Goal: Information Seeking & Learning: Find specific fact

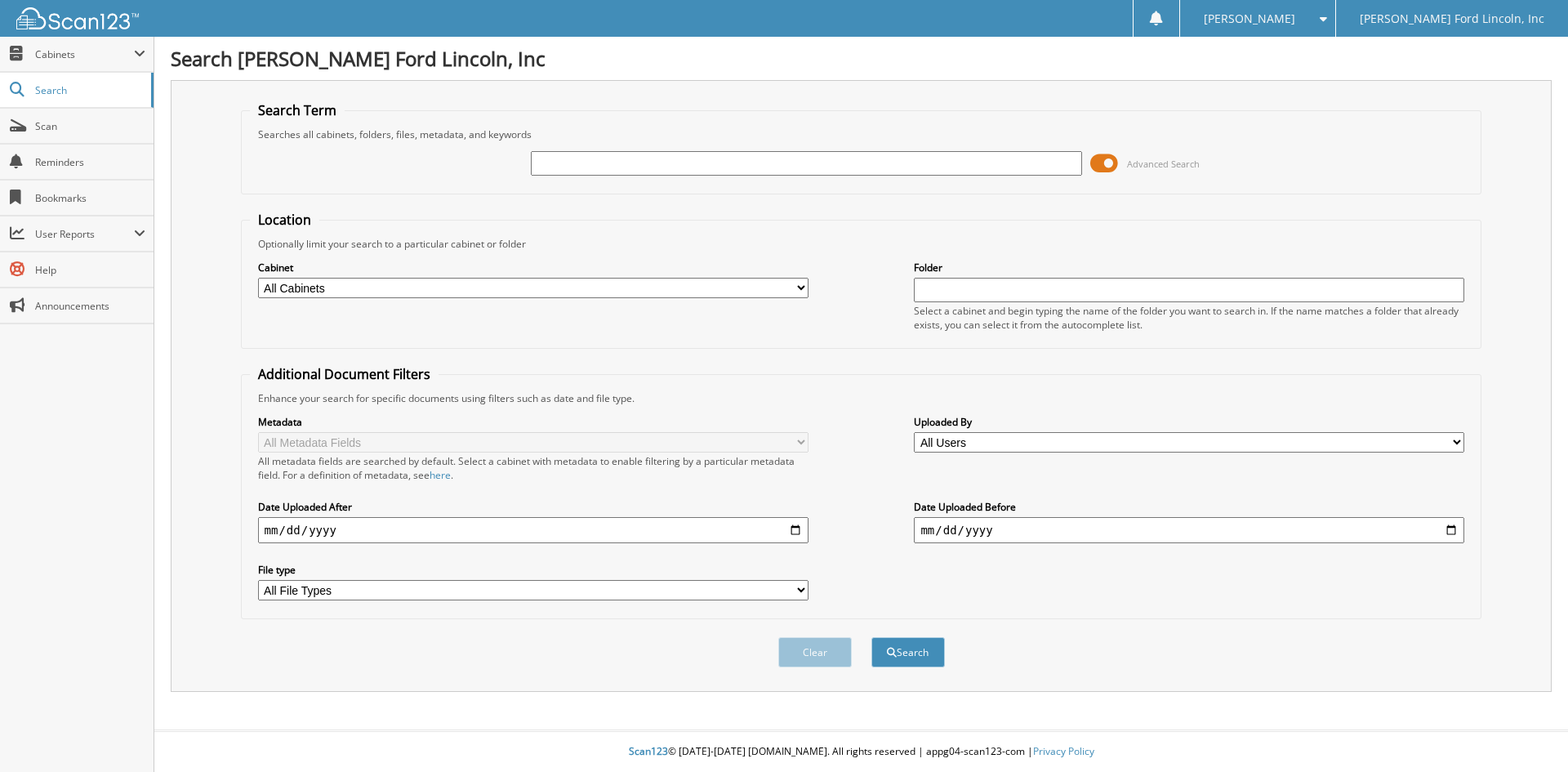
click at [599, 162] on input "text" at bounding box center [805, 163] width 550 height 24
type input "41556"
click at [872, 637] on button "Search" at bounding box center [909, 652] width 74 height 31
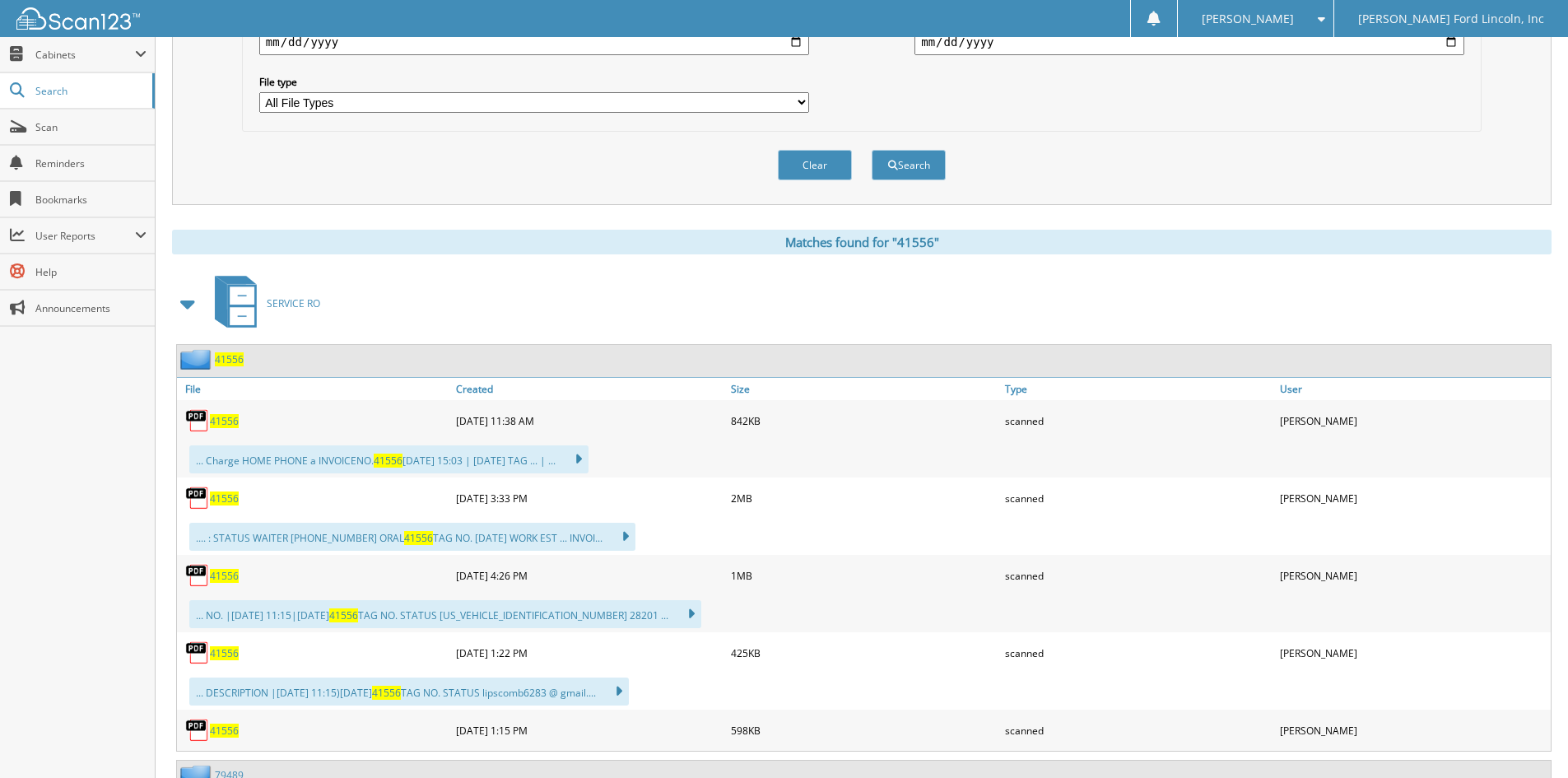
scroll to position [494, 0]
click at [227, 359] on span "41556" at bounding box center [230, 357] width 29 height 14
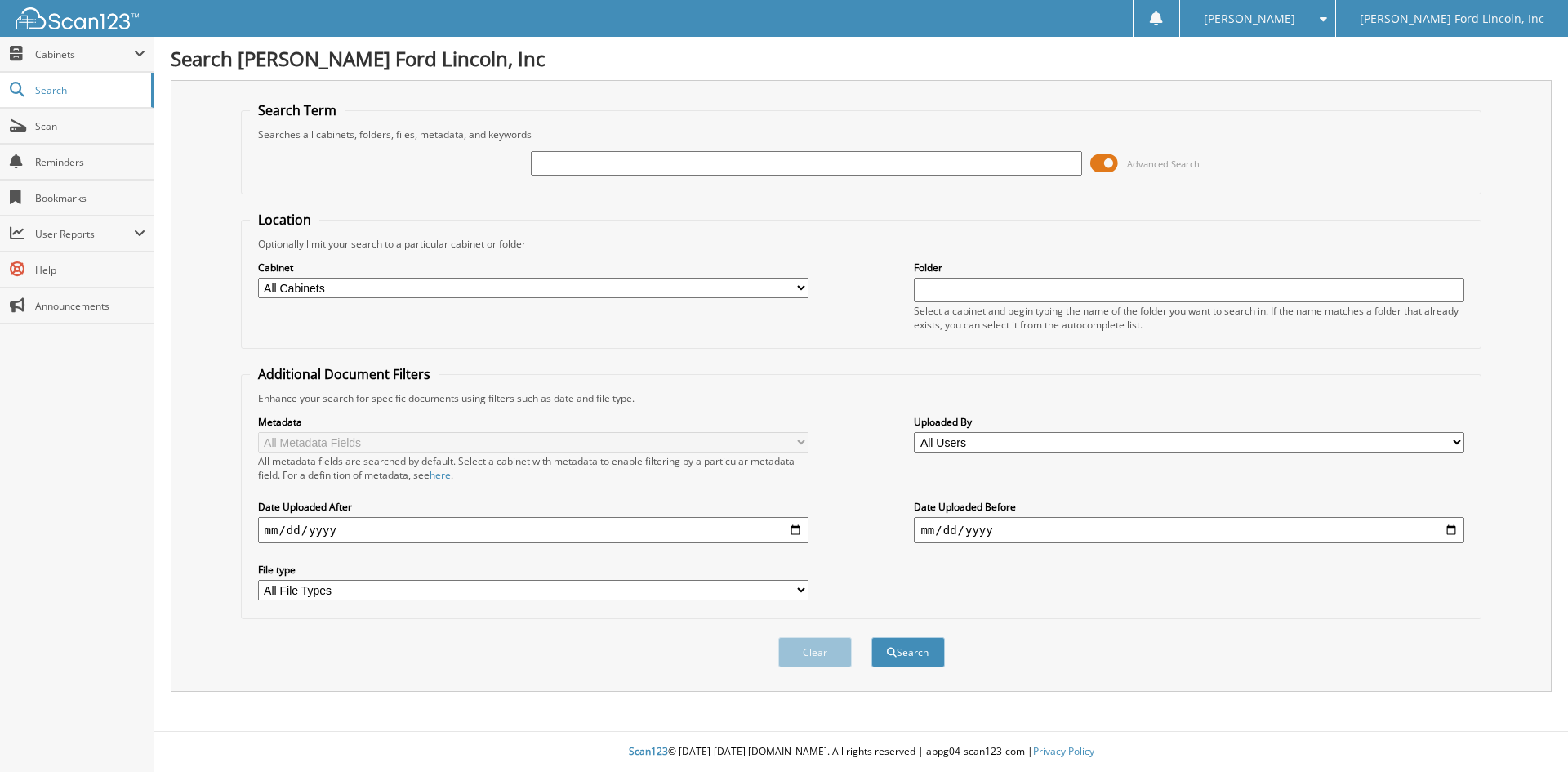
click at [626, 161] on input "text" at bounding box center [805, 163] width 550 height 24
type input "30701"
click at [1456, 442] on select "All Users Aaron Heinlein Anthony Thurman Artie Gissinger Ashley Eckelbecker Bra…" at bounding box center [1189, 442] width 550 height 21
select select "70862"
click at [914, 432] on select "All Users Aaron Heinlein Anthony Thurman Artie Gissinger Ashley Eckelbecker Bra…" at bounding box center [1189, 442] width 550 height 21
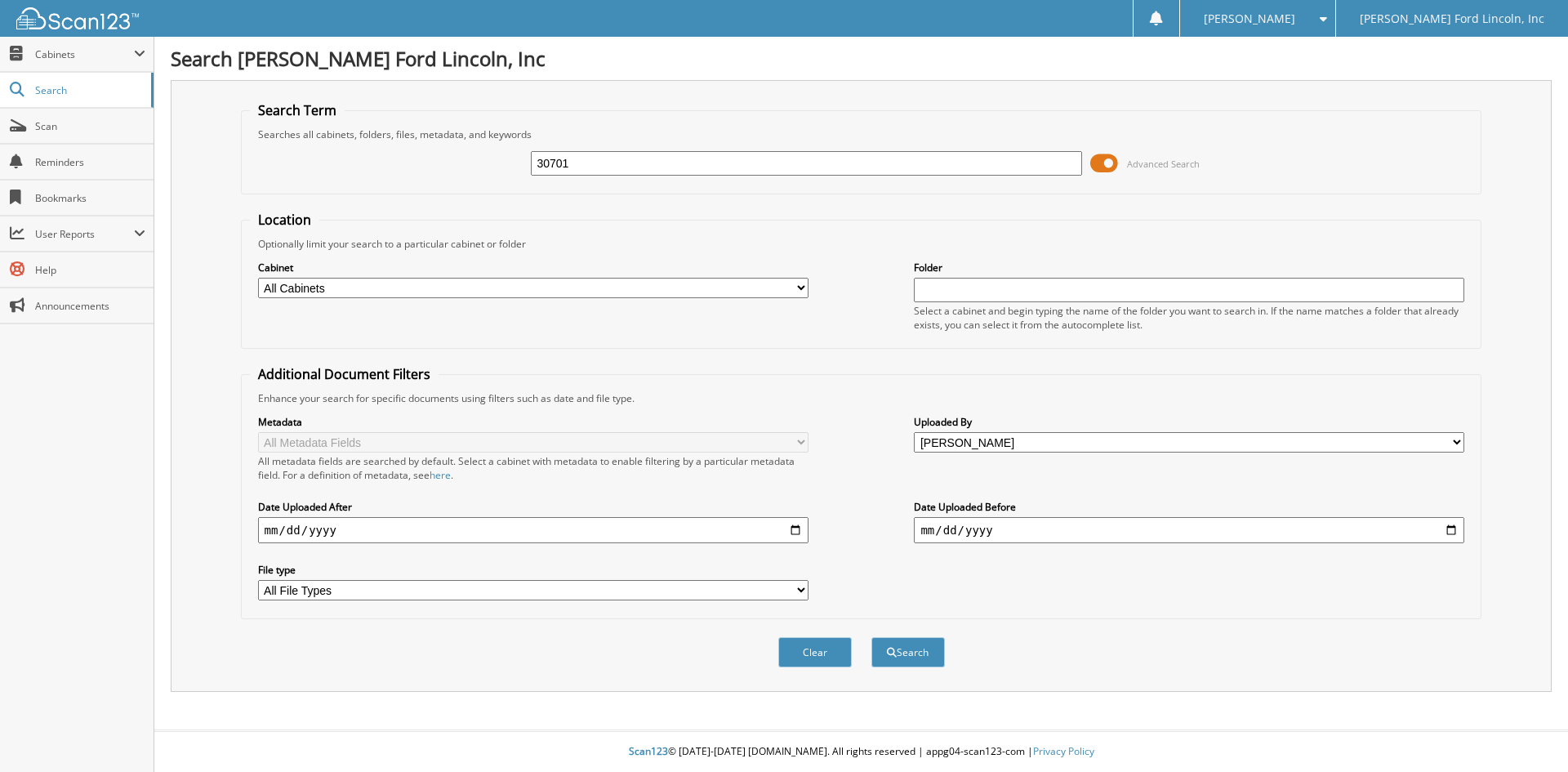
click at [749, 530] on input "date" at bounding box center [533, 530] width 550 height 26
click at [794, 527] on input "date" at bounding box center [533, 530] width 550 height 26
type input "2025-09-15"
click at [810, 161] on input "30701" at bounding box center [805, 163] width 550 height 24
type input "3"
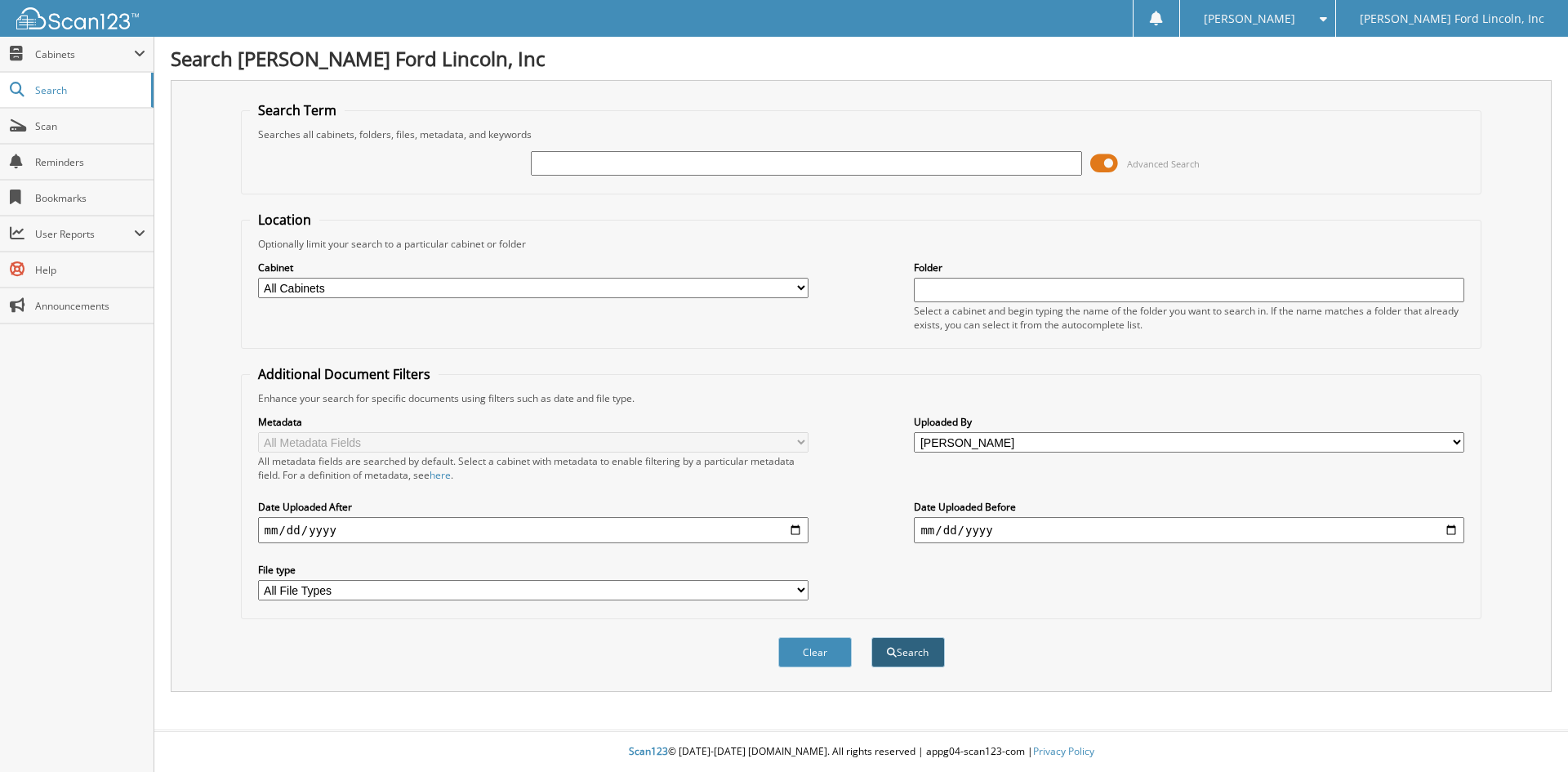
click at [917, 648] on button "Search" at bounding box center [909, 652] width 74 height 31
click at [675, 162] on input "text" at bounding box center [805, 163] width 550 height 24
type input "30701"
click at [799, 286] on select "All Cabinets PARTS SERVICE RO NEEDS FILING" at bounding box center [533, 287] width 550 height 21
select select "51812"
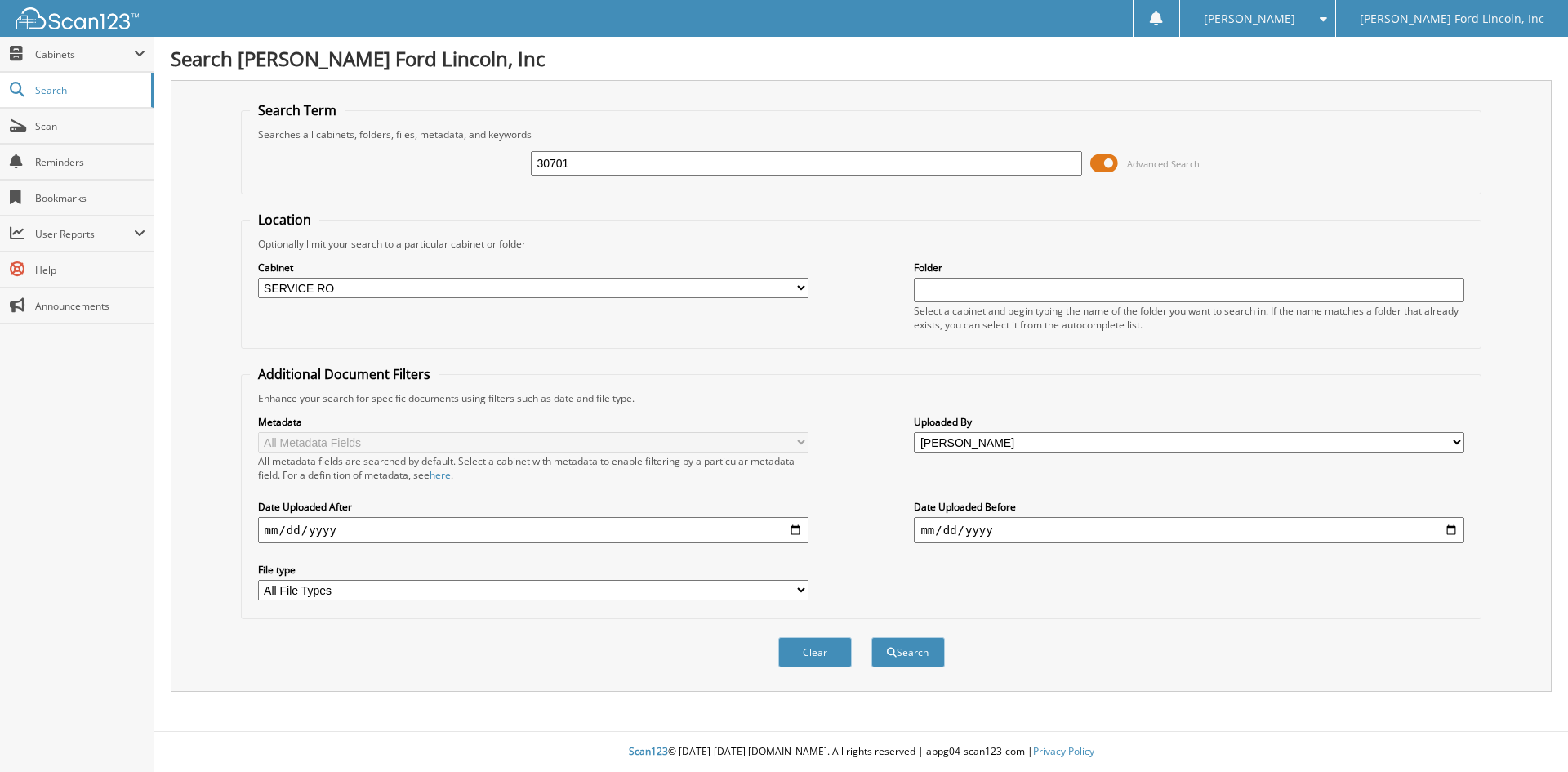
click at [258, 277] on select "All Cabinets PARTS SERVICE RO NEEDS FILING" at bounding box center [533, 287] width 550 height 21
click at [800, 586] on select "All File Types PDF PNG WEBP" at bounding box center [533, 590] width 550 height 21
click at [802, 162] on input "30701" at bounding box center [805, 163] width 550 height 24
type input "3"
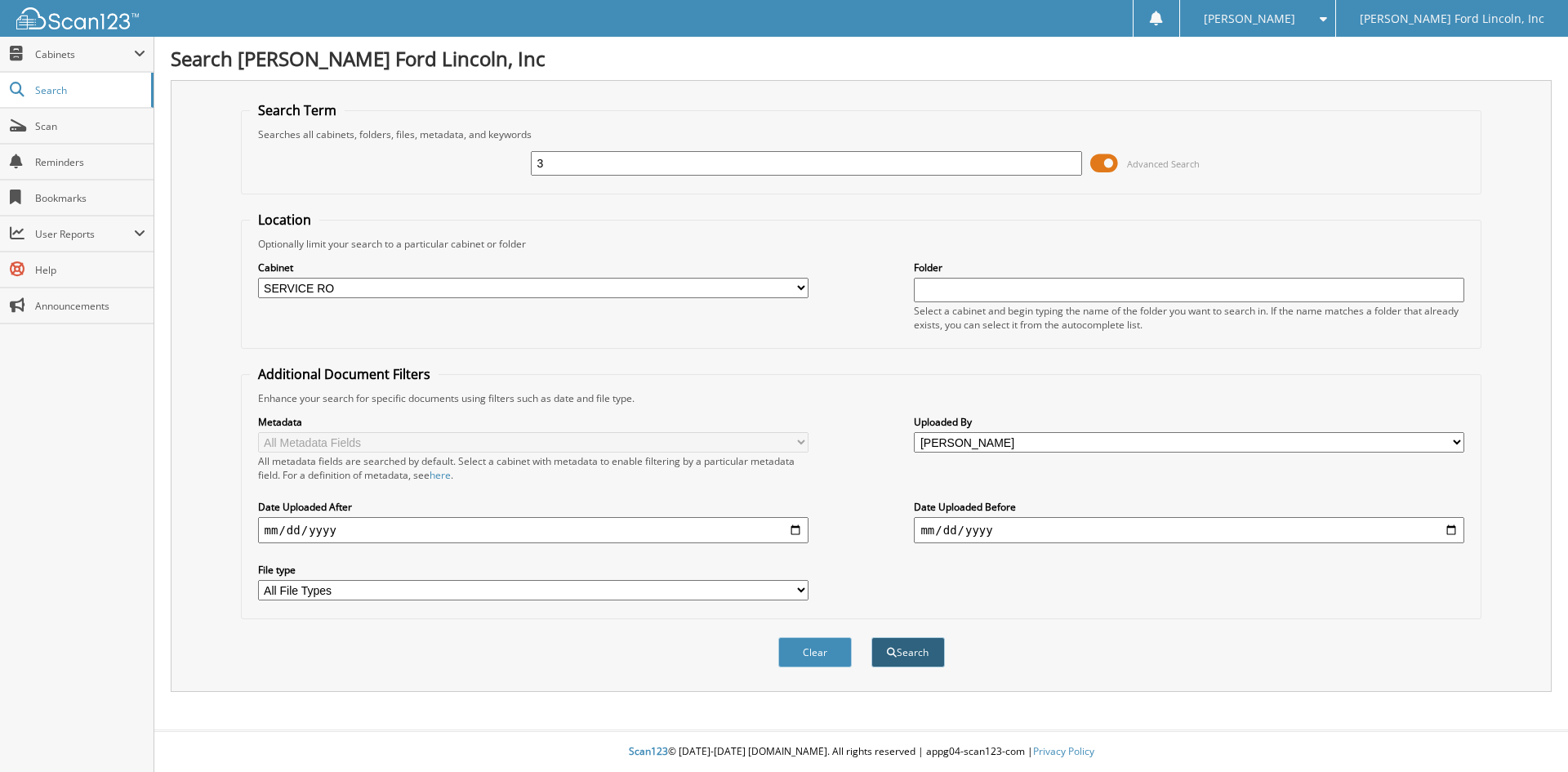
type input "3"
click at [900, 653] on button "Search" at bounding box center [909, 652] width 74 height 31
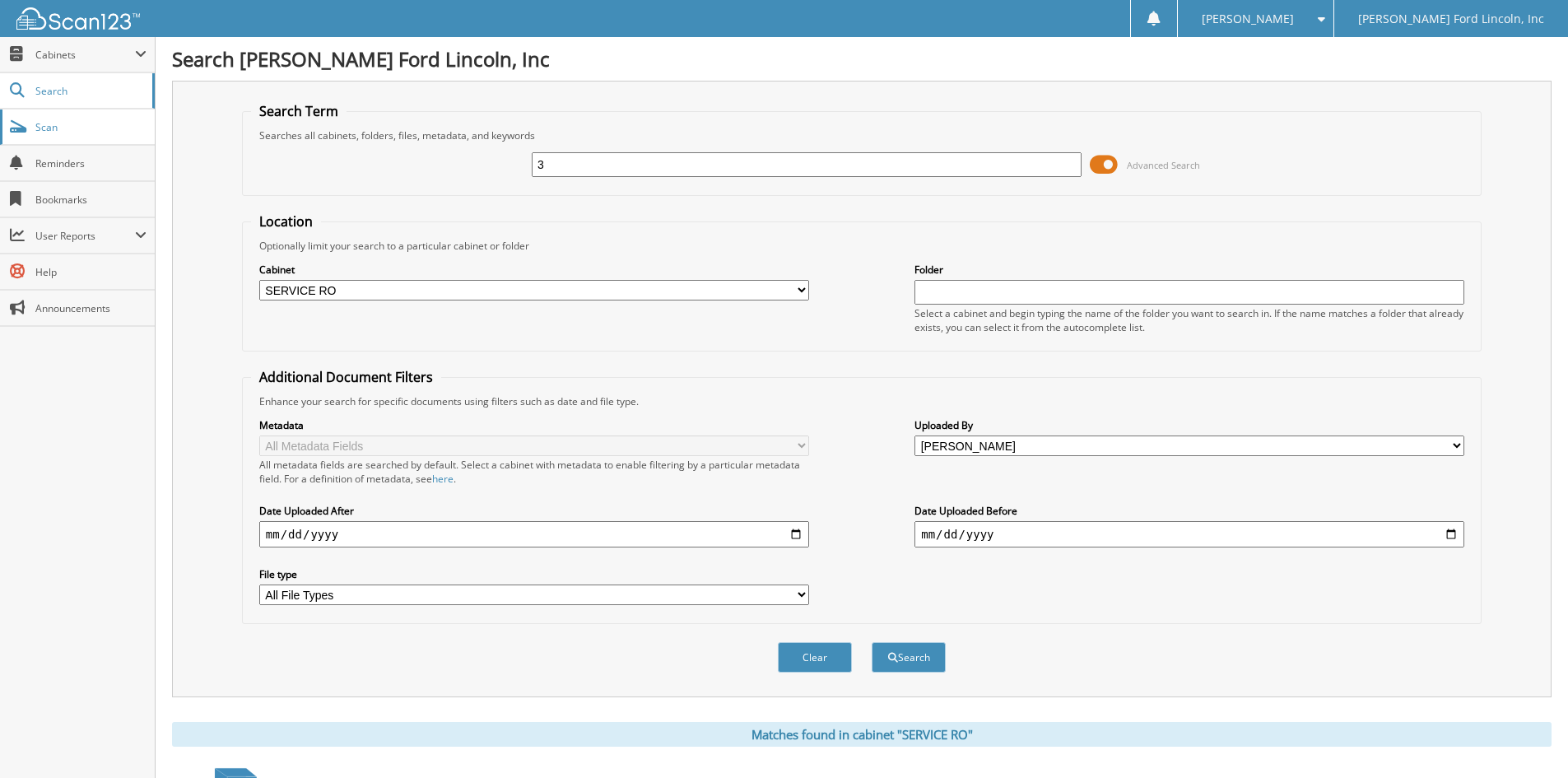
click at [59, 123] on span "Scan" at bounding box center [91, 126] width 111 height 14
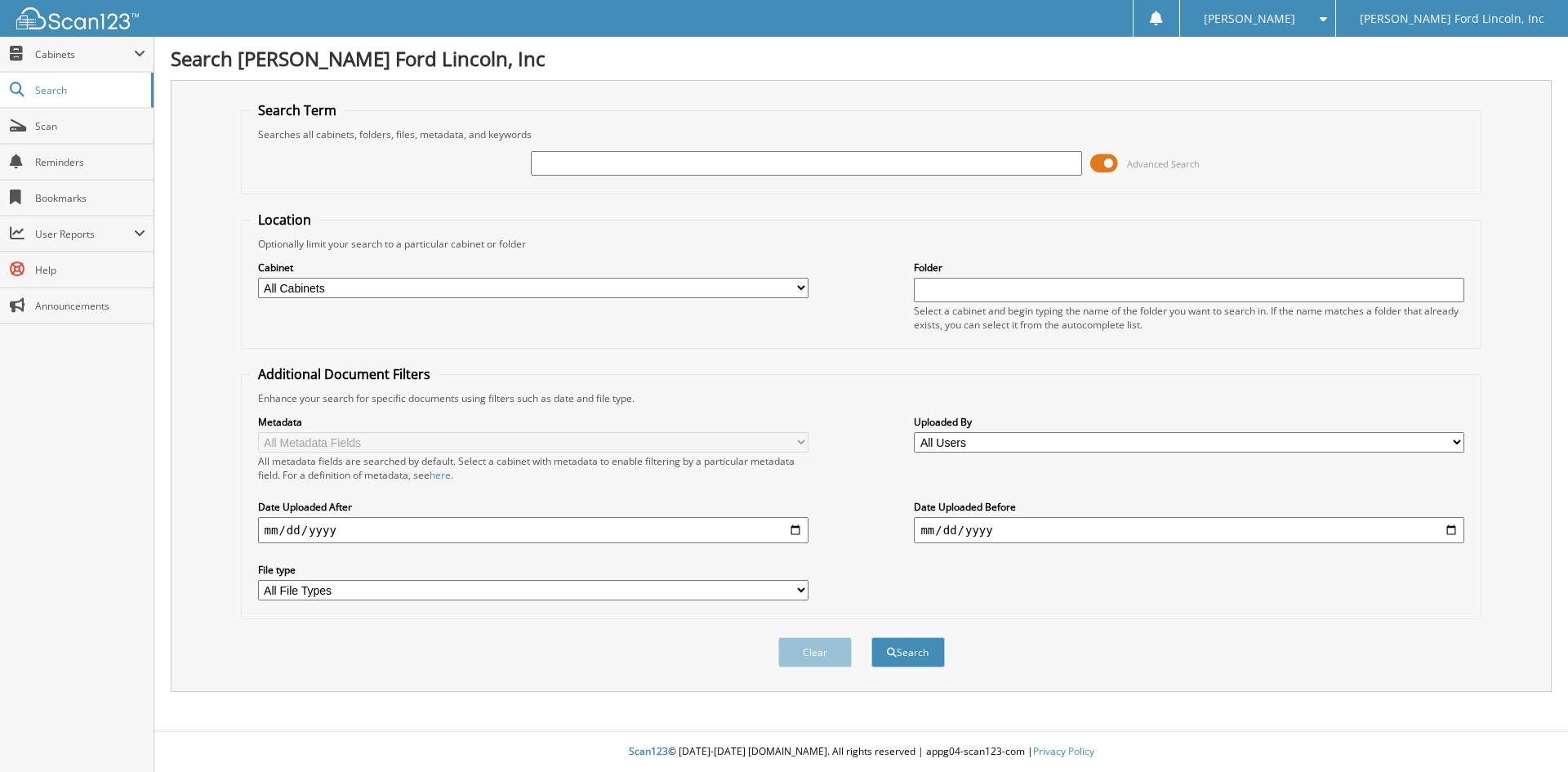
click at [705, 165] on input "text" at bounding box center [805, 163] width 550 height 24
type input "41556"
click at [915, 648] on button "Search" at bounding box center [909, 652] width 74 height 31
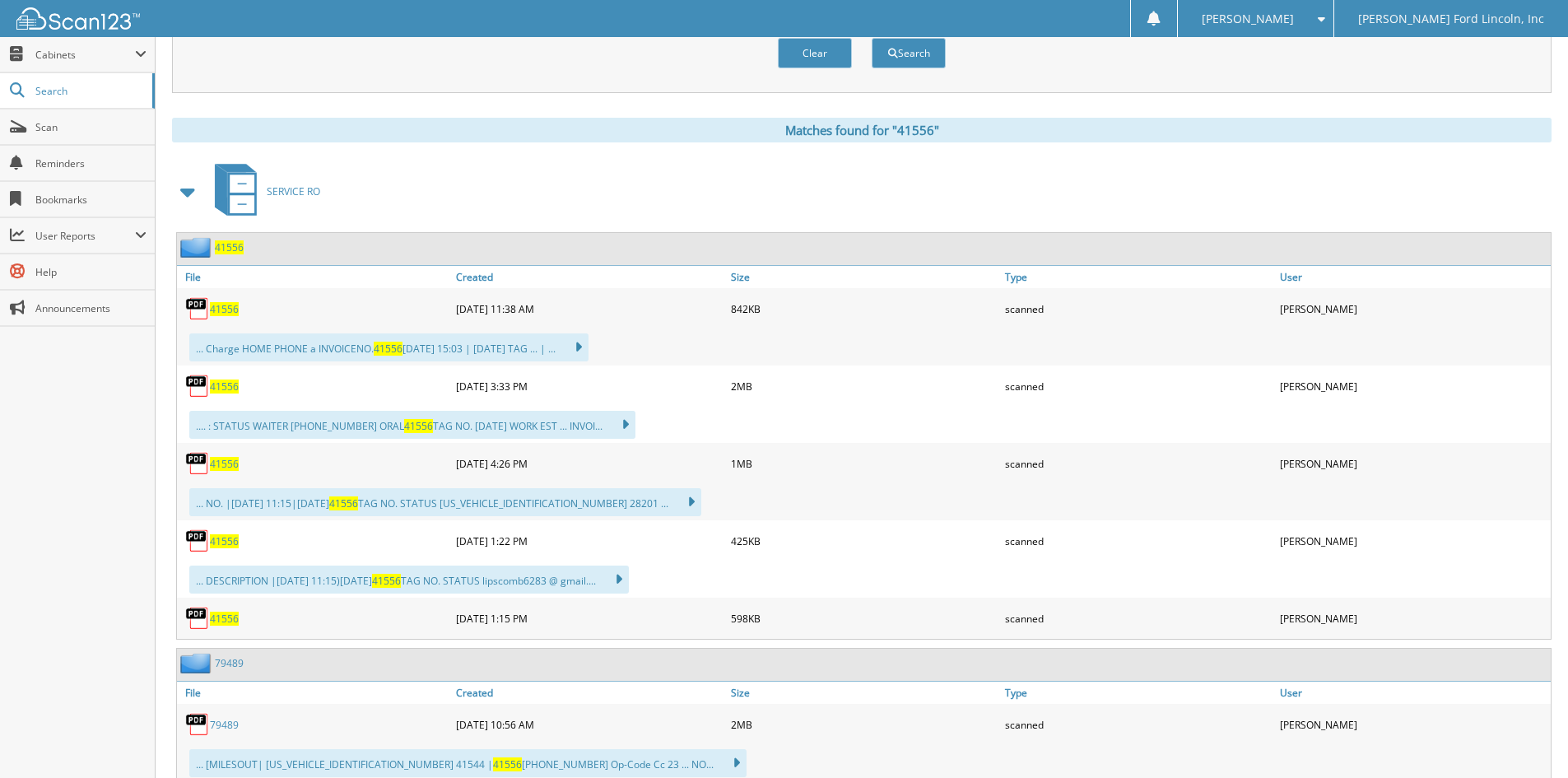
scroll to position [659, 0]
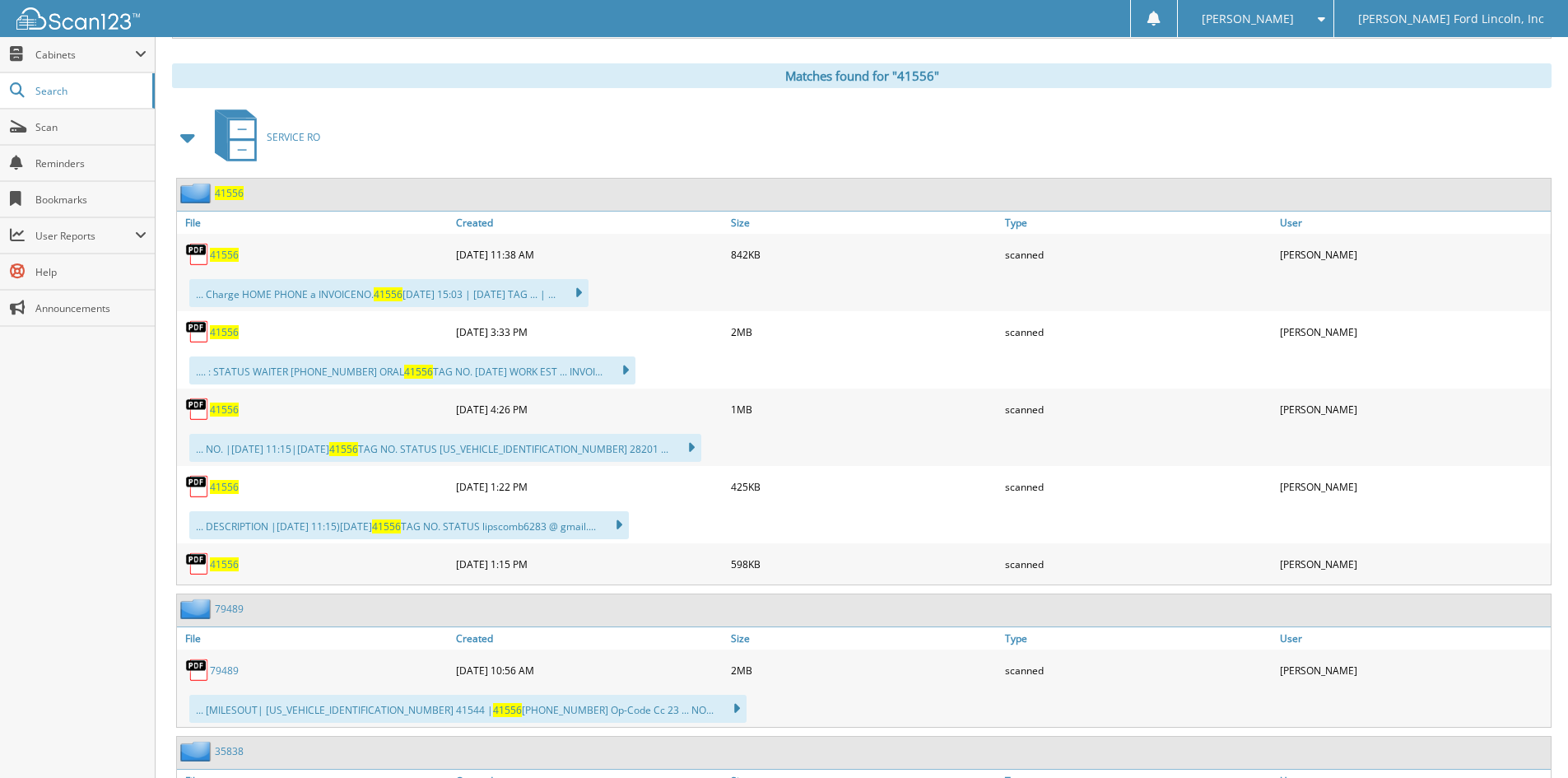
click at [226, 191] on span "41556" at bounding box center [230, 192] width 29 height 14
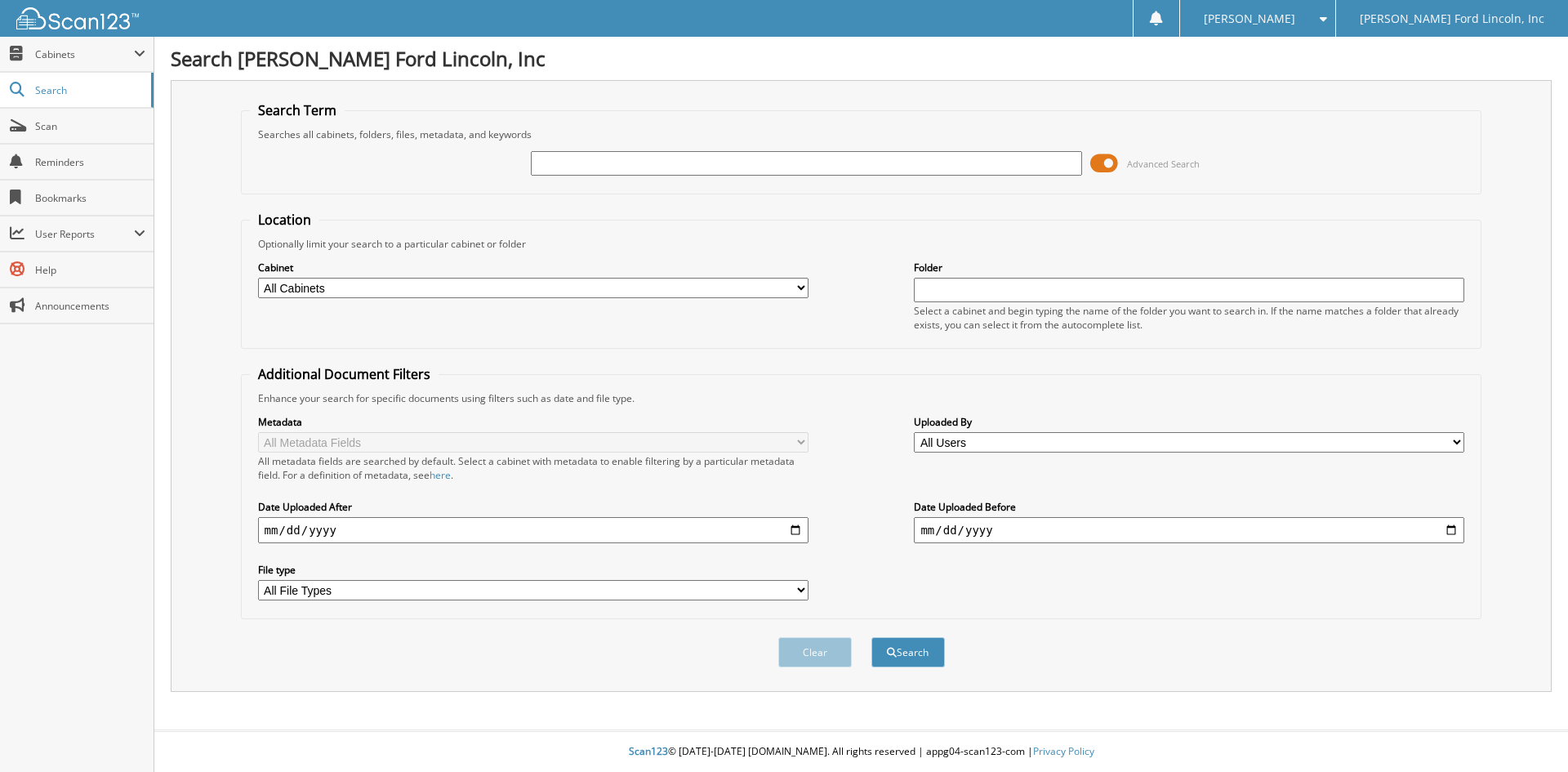
click at [667, 161] on input "text" at bounding box center [805, 163] width 550 height 24
type input "41556"
click at [906, 651] on button "Search" at bounding box center [909, 652] width 74 height 31
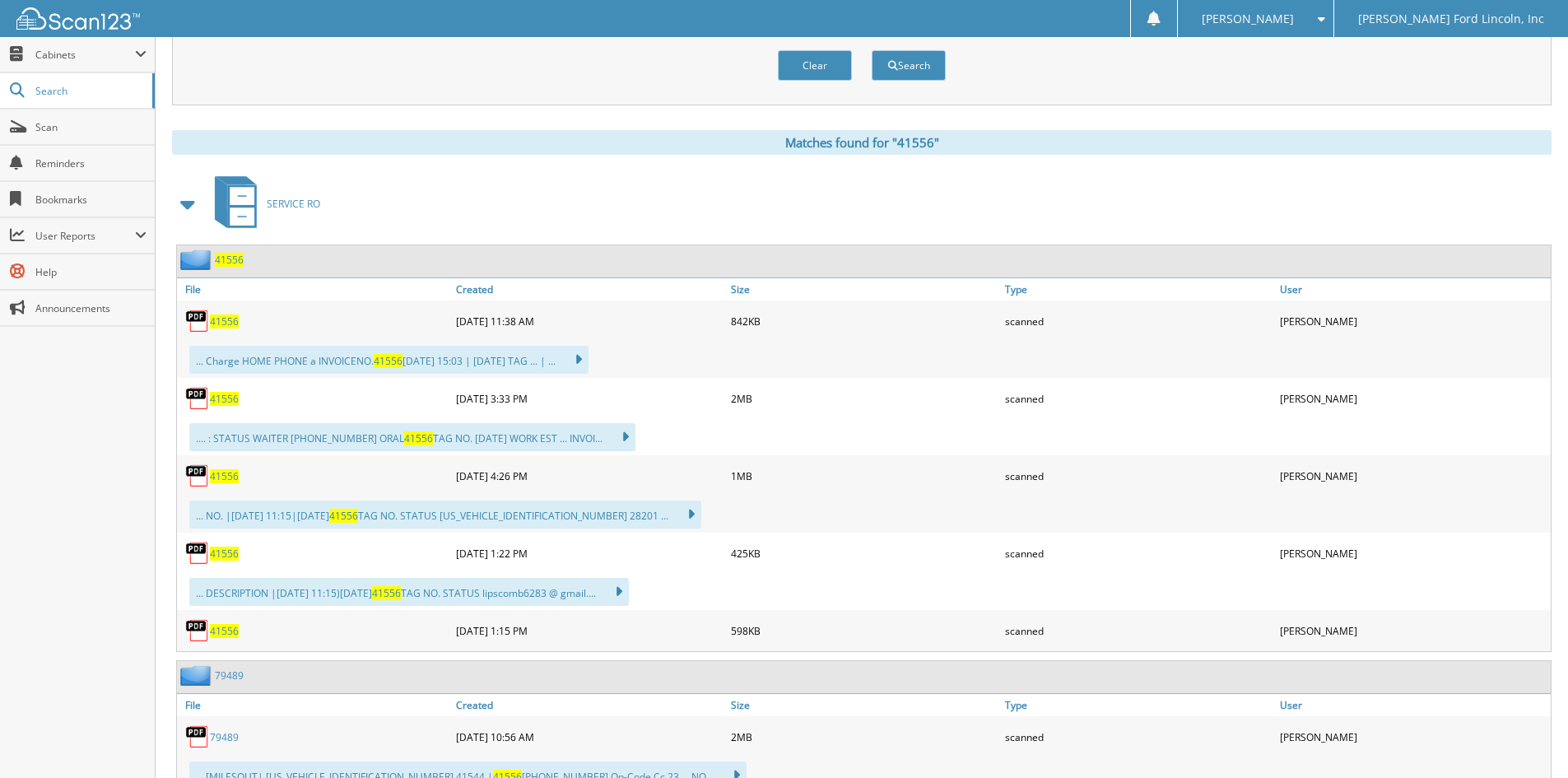
scroll to position [576, 0]
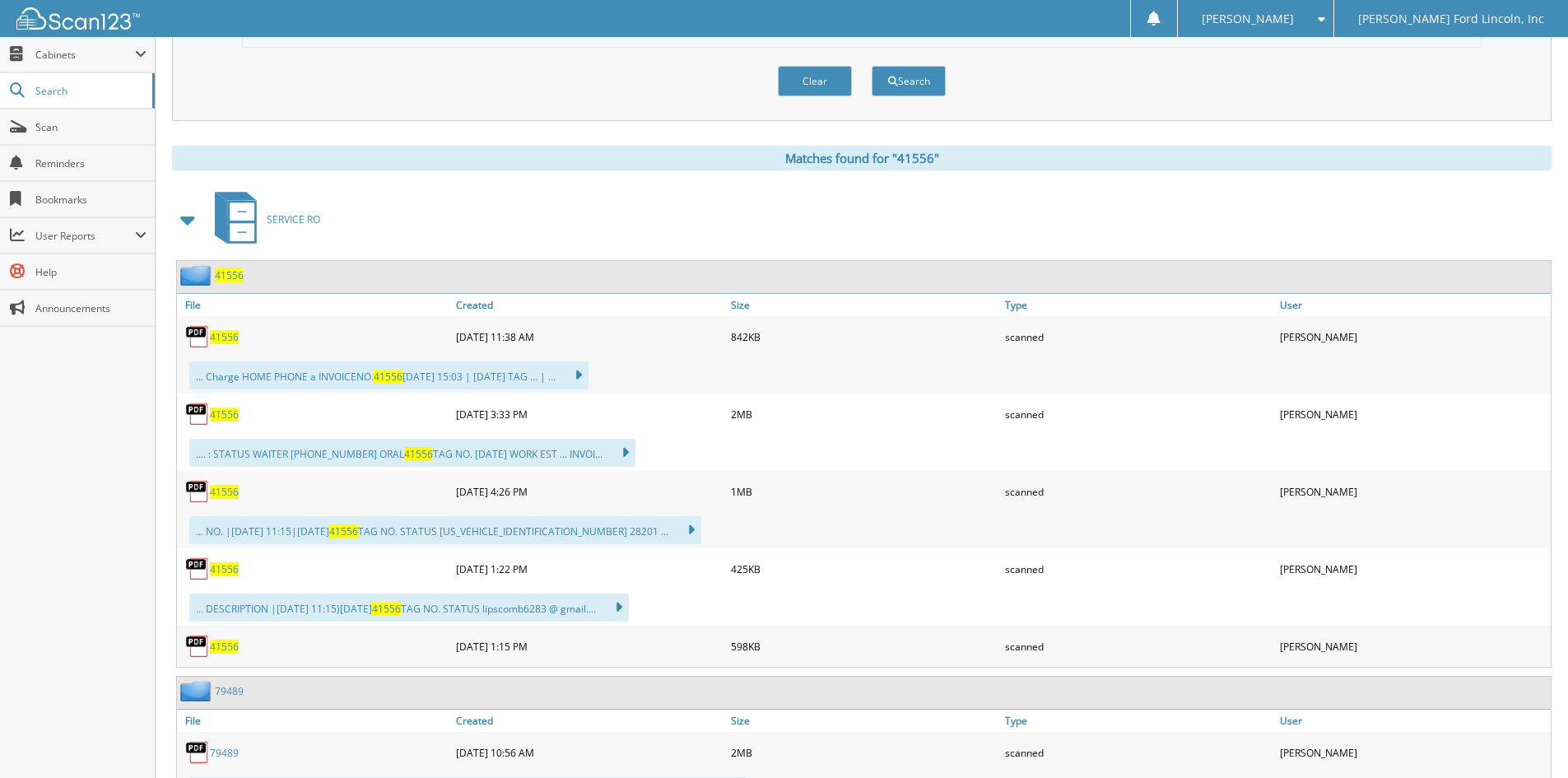
click at [221, 274] on span "41556" at bounding box center [230, 275] width 29 height 14
